Goal: Information Seeking & Learning: Learn about a topic

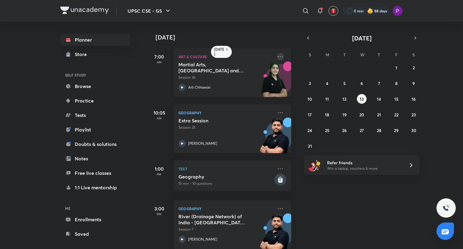
click at [277, 56] on icon at bounding box center [279, 56] width 7 height 7
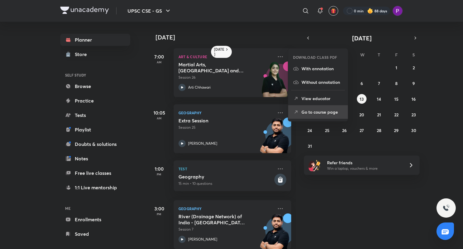
click at [304, 111] on p "Go to course page" at bounding box center [322, 112] width 42 height 6
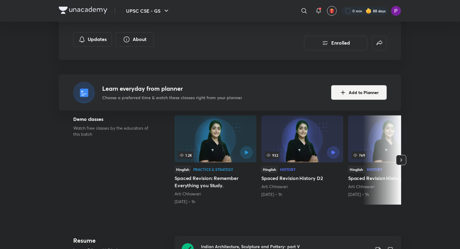
scroll to position [221, 0]
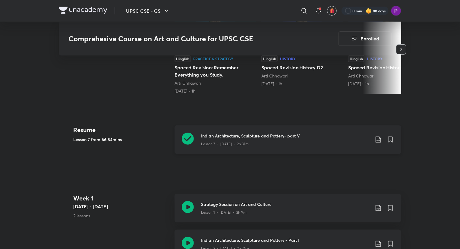
click at [268, 133] on h3 "Indian Architecture, Sculpture and Pottery- part V" at bounding box center [285, 135] width 169 height 6
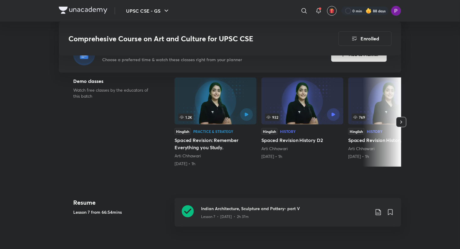
scroll to position [148, 0]
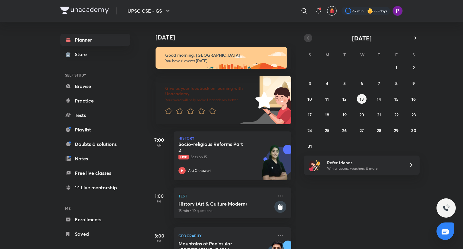
click at [311, 39] on button "button" at bounding box center [308, 38] width 8 height 8
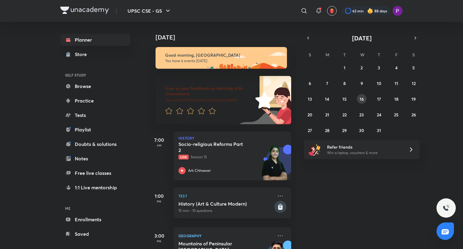
click at [361, 99] on abbr "16" at bounding box center [361, 99] width 4 height 6
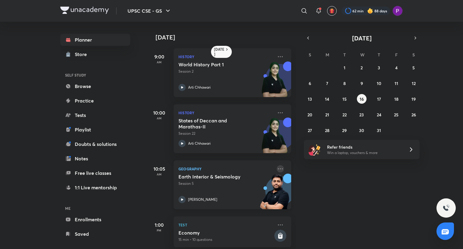
click at [276, 169] on icon at bounding box center [279, 168] width 7 height 7
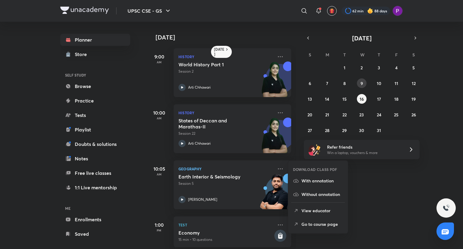
click at [361, 86] on button "9" at bounding box center [362, 83] width 10 height 10
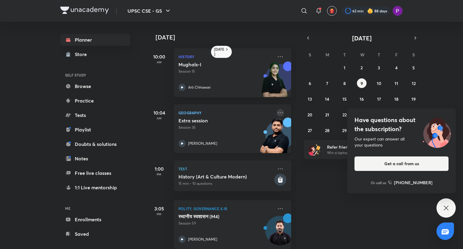
click at [276, 114] on icon at bounding box center [279, 112] width 7 height 7
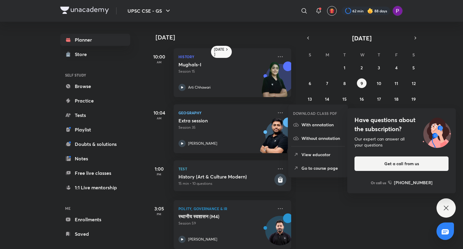
drag, startPoint x: 306, startPoint y: 169, endPoint x: 306, endPoint y: 165, distance: 3.6
click at [306, 165] on p "Go to course page" at bounding box center [322, 168] width 42 height 6
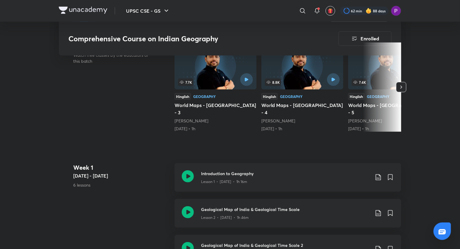
scroll to position [400, 0]
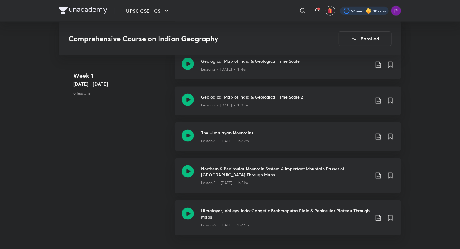
click at [361, 14] on div at bounding box center [364, 11] width 48 height 8
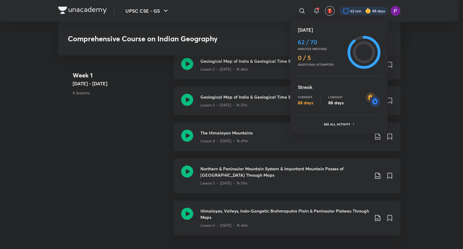
click at [355, 10] on div at bounding box center [231, 124] width 463 height 249
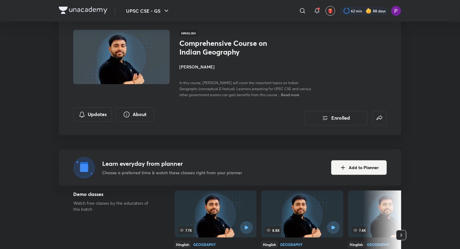
scroll to position [0, 0]
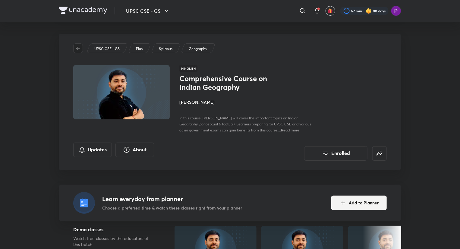
click at [76, 48] on icon "button" at bounding box center [78, 48] width 5 height 5
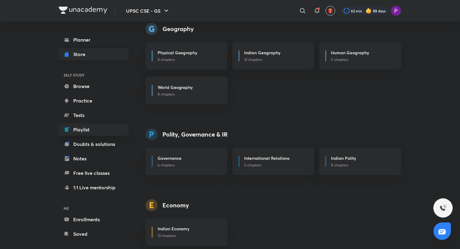
scroll to position [359, 0]
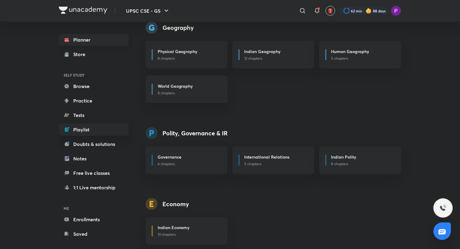
click at [78, 43] on link "Planner" at bounding box center [94, 40] width 70 height 12
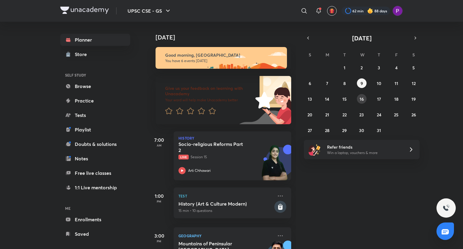
click at [361, 99] on abbr "16" at bounding box center [361, 99] width 4 height 6
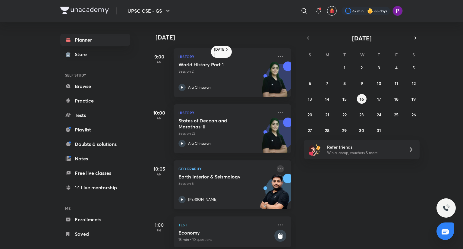
click at [276, 168] on icon at bounding box center [279, 168] width 7 height 7
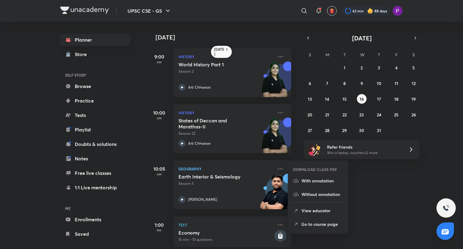
click at [322, 223] on p "Go to course page" at bounding box center [322, 224] width 42 height 6
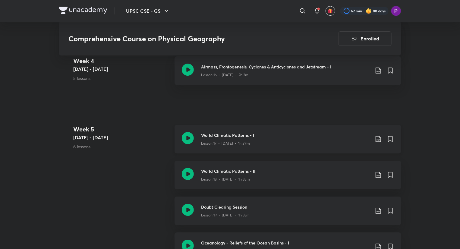
scroll to position [994, 0]
click at [260, 171] on h3 "World Climatic Patterns - II" at bounding box center [285, 170] width 169 height 6
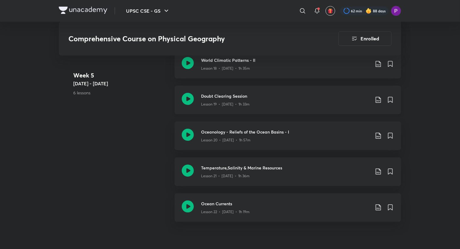
click at [233, 95] on h3 "Doubt Clearing Session" at bounding box center [285, 96] width 169 height 6
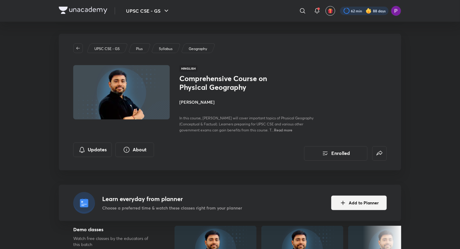
click at [343, 9] on div at bounding box center [364, 11] width 48 height 8
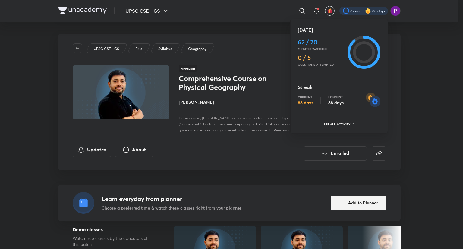
click at [344, 9] on div at bounding box center [231, 124] width 463 height 249
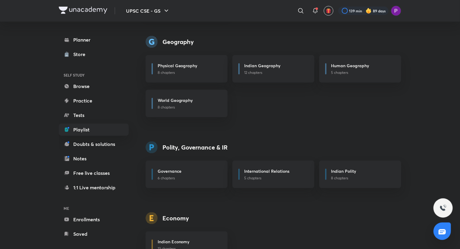
scroll to position [359, 0]
